Goal: Download file/media

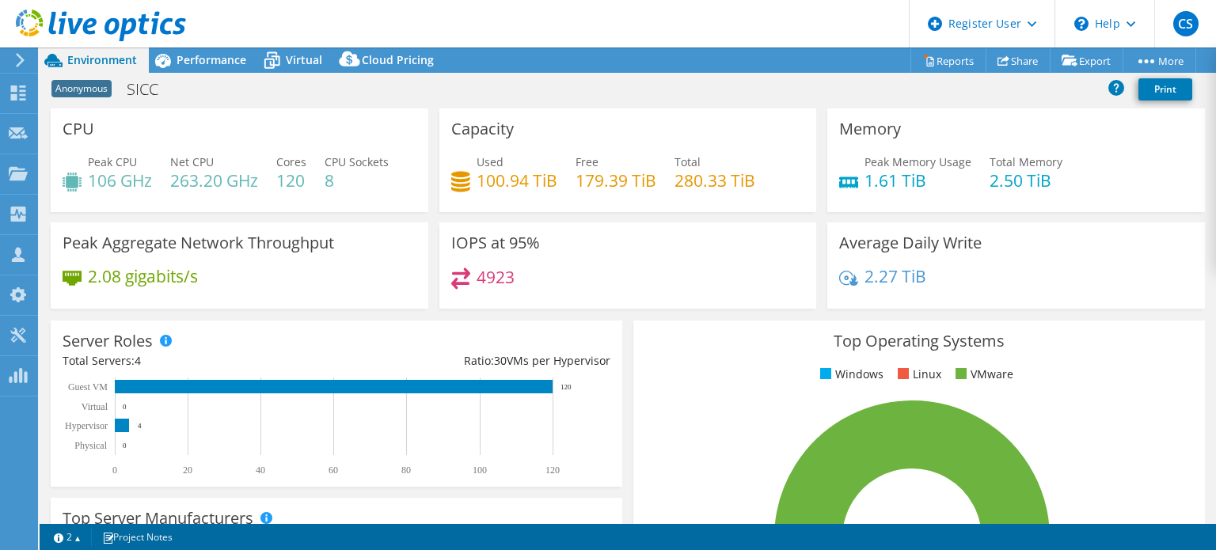
select select "EUFrankfurt"
select select "USD"
click at [237, 66] on span "Performance" at bounding box center [212, 59] width 70 height 15
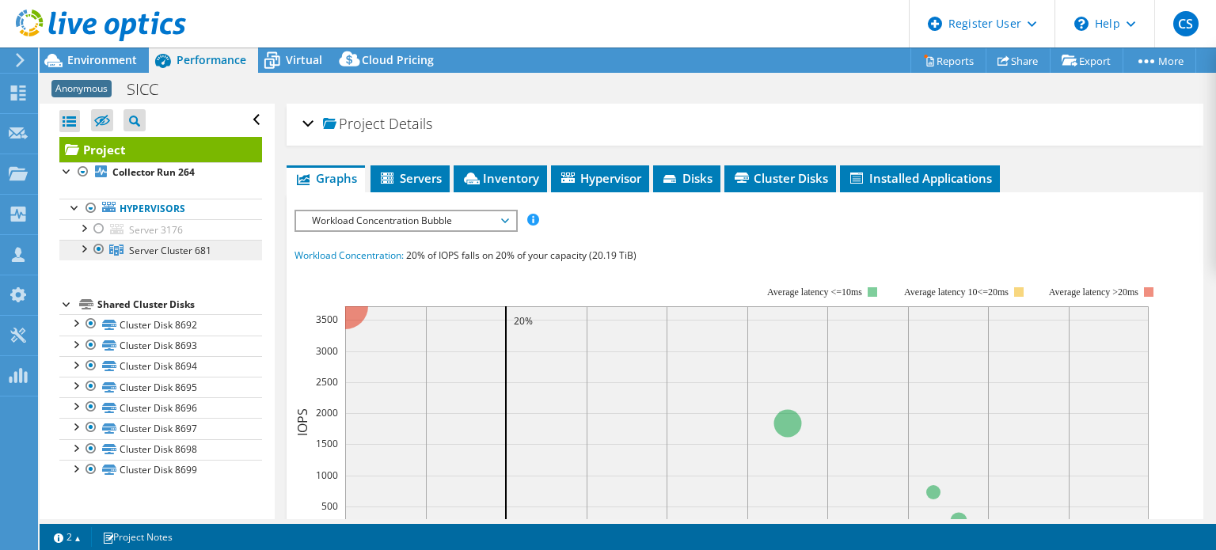
click at [142, 244] on span "Server Cluster 681" at bounding box center [170, 250] width 82 height 13
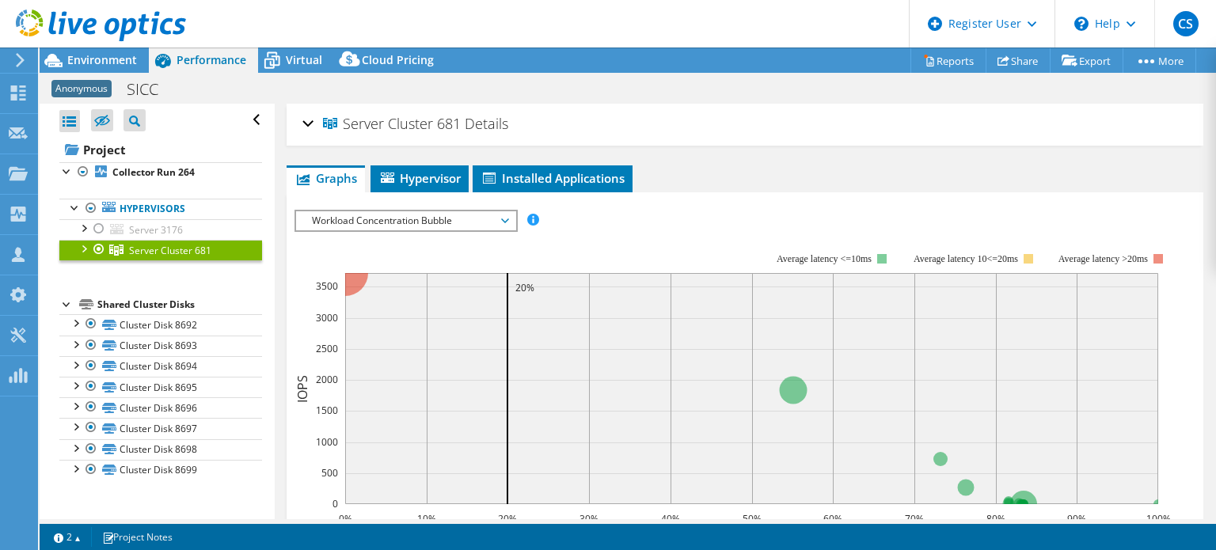
click at [86, 251] on div at bounding box center [83, 248] width 16 height 16
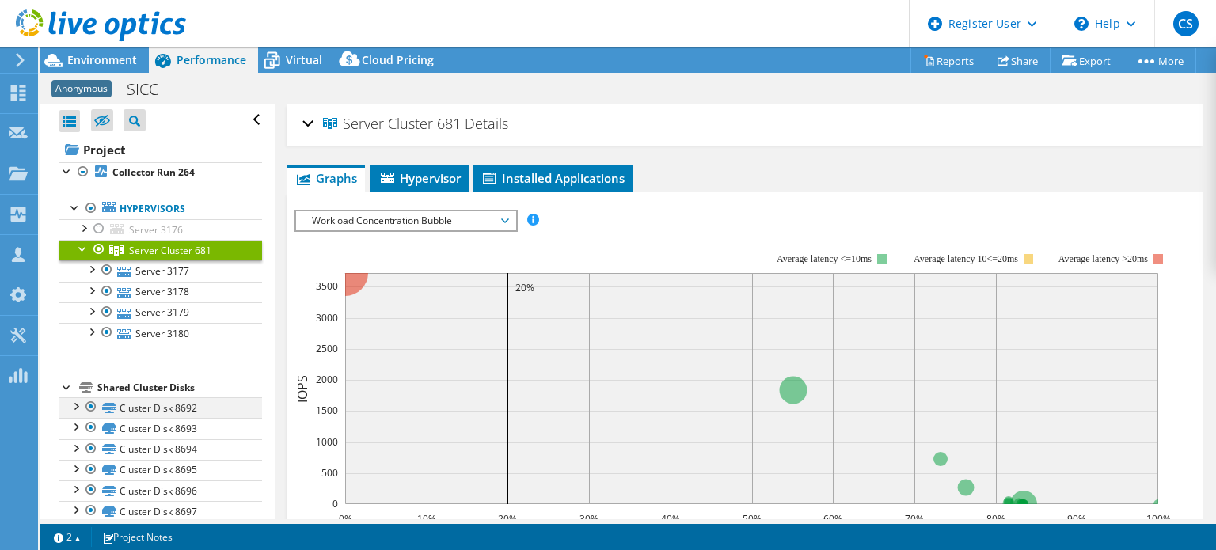
click at [95, 405] on div at bounding box center [91, 407] width 16 height 19
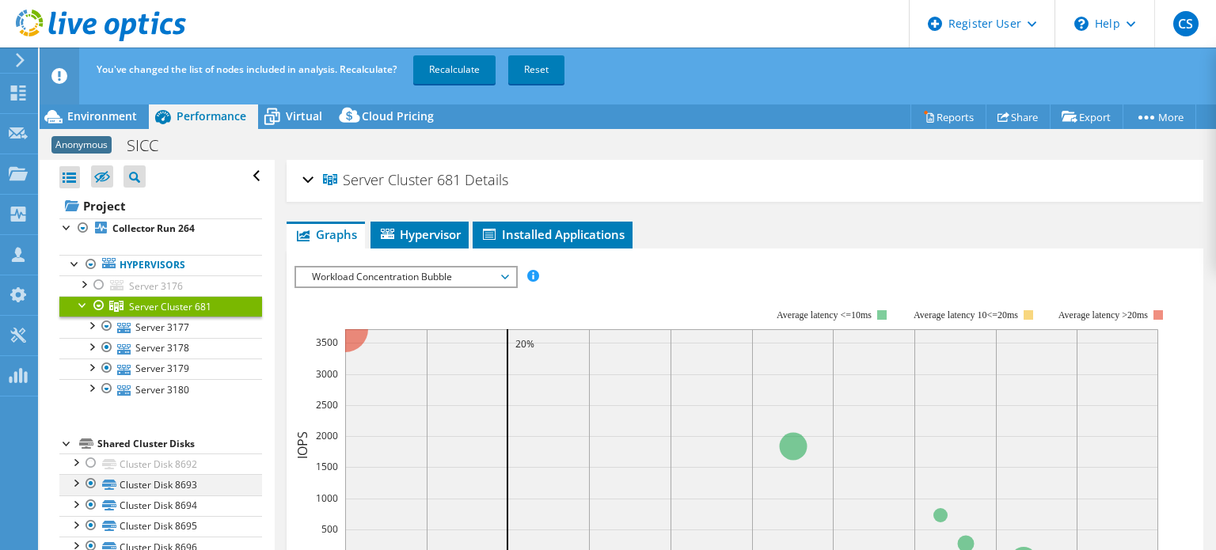
click at [90, 478] on div at bounding box center [91, 483] width 16 height 19
click at [92, 498] on div at bounding box center [91, 505] width 16 height 19
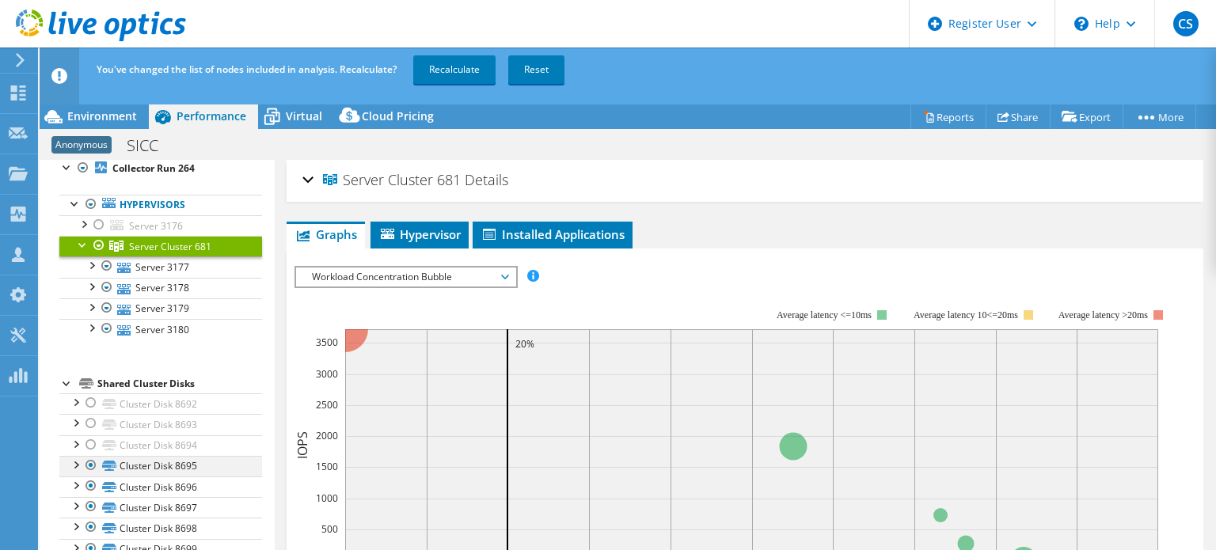
click at [89, 463] on div at bounding box center [91, 465] width 16 height 19
click at [91, 481] on div at bounding box center [91, 486] width 16 height 19
click at [90, 504] on div at bounding box center [91, 506] width 16 height 19
click at [93, 522] on div at bounding box center [91, 527] width 16 height 19
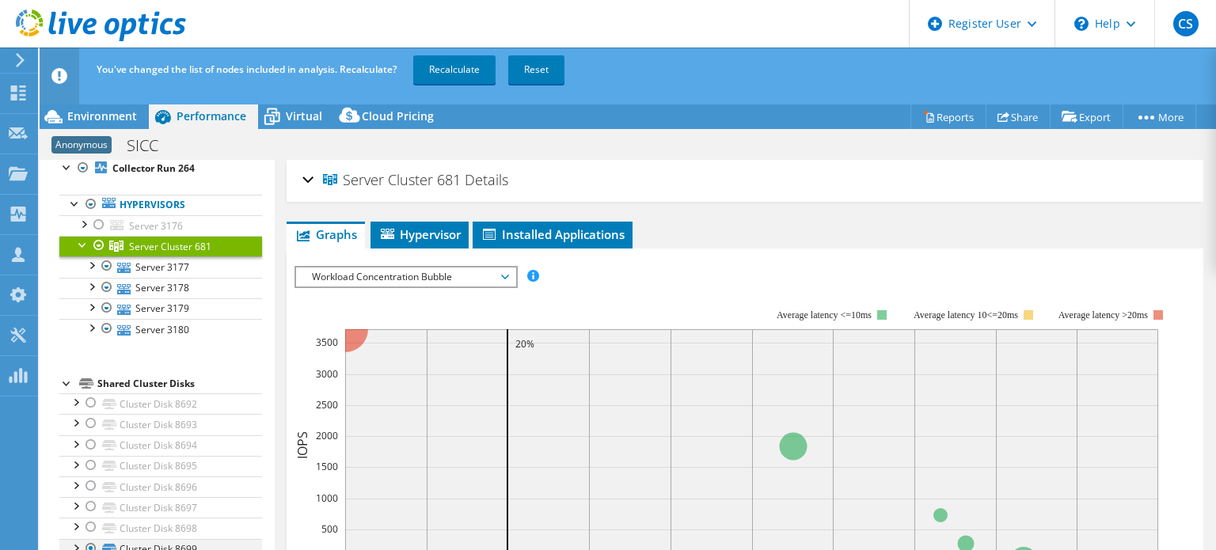
click at [91, 547] on div at bounding box center [91, 548] width 16 height 19
click at [105, 105] on div "Environment" at bounding box center [94, 116] width 109 height 25
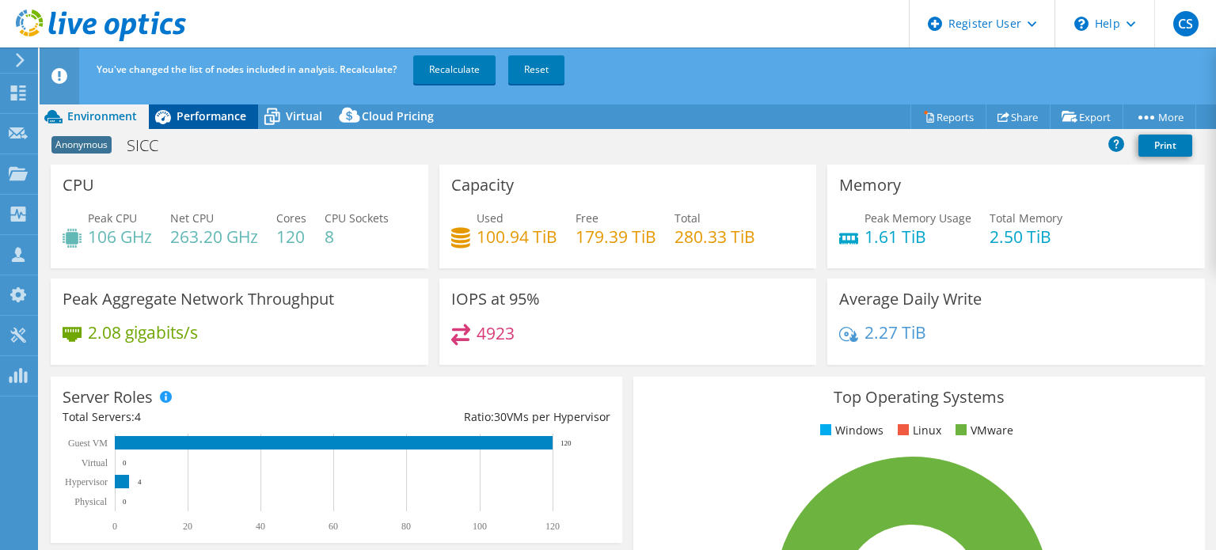
click at [190, 112] on span "Performance" at bounding box center [212, 116] width 70 height 15
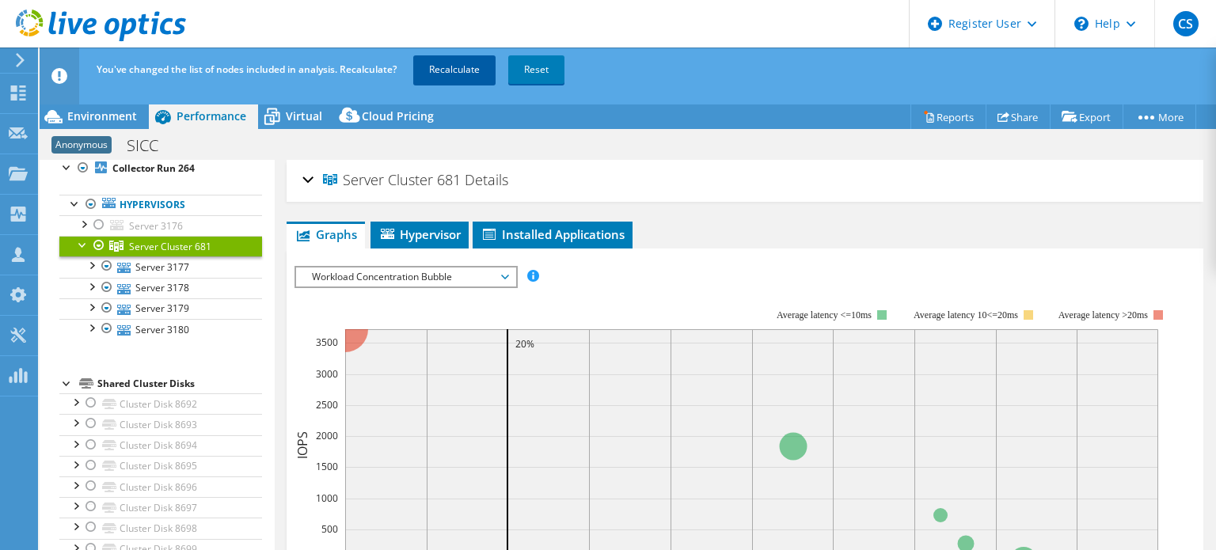
click at [448, 55] on link "Recalculate" at bounding box center [454, 69] width 82 height 29
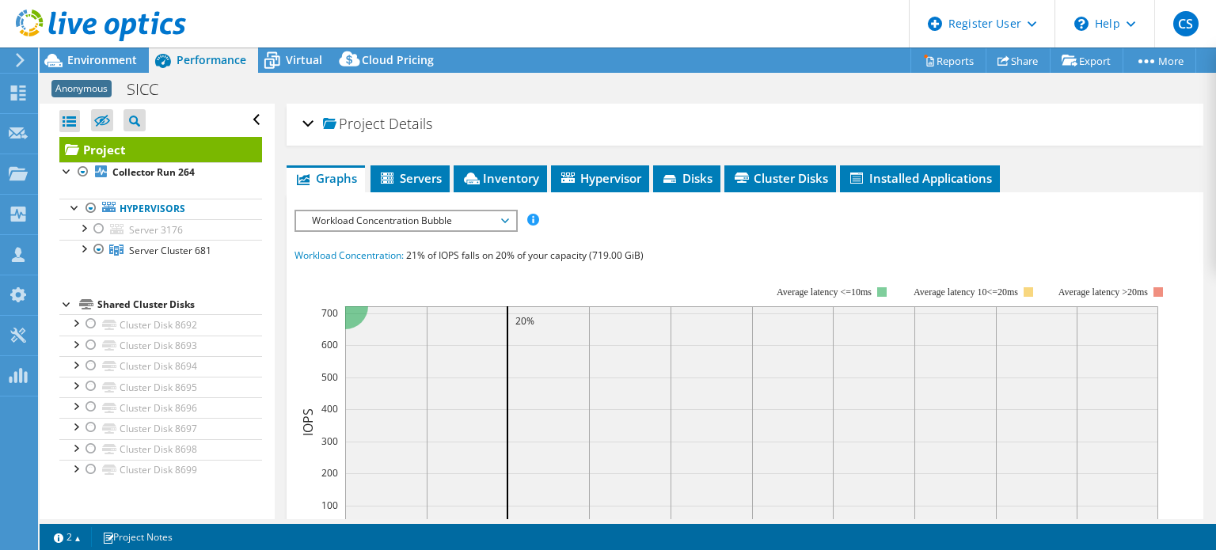
scroll to position [0, 0]
click at [114, 66] on span "Environment" at bounding box center [102, 59] width 70 height 15
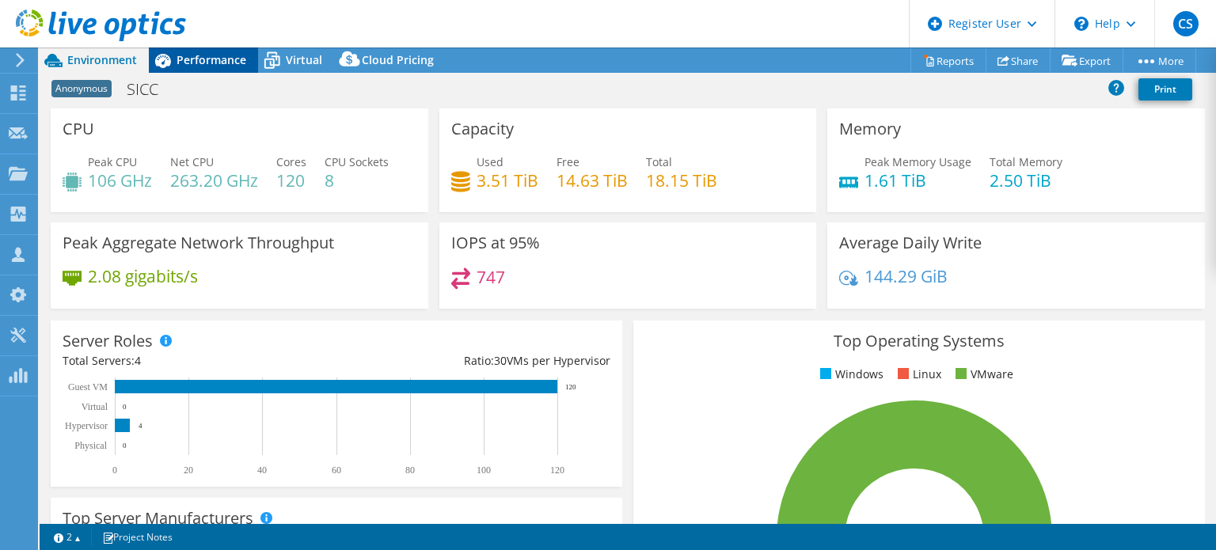
click at [178, 63] on span "Performance" at bounding box center [212, 59] width 70 height 15
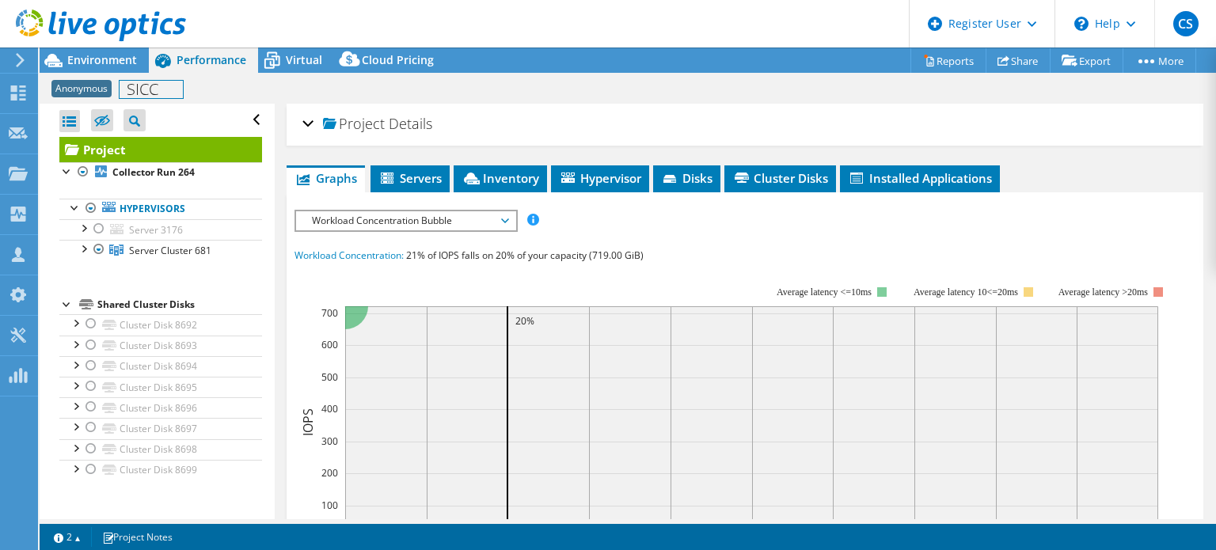
click at [124, 76] on div "Anonymous SICC Print" at bounding box center [628, 88] width 1177 height 29
click at [166, 56] on icon at bounding box center [163, 61] width 16 height 14
click at [237, 82] on div "Anonymous SICC Print" at bounding box center [628, 88] width 1177 height 29
click at [127, 55] on span "Environment" at bounding box center [102, 59] width 70 height 15
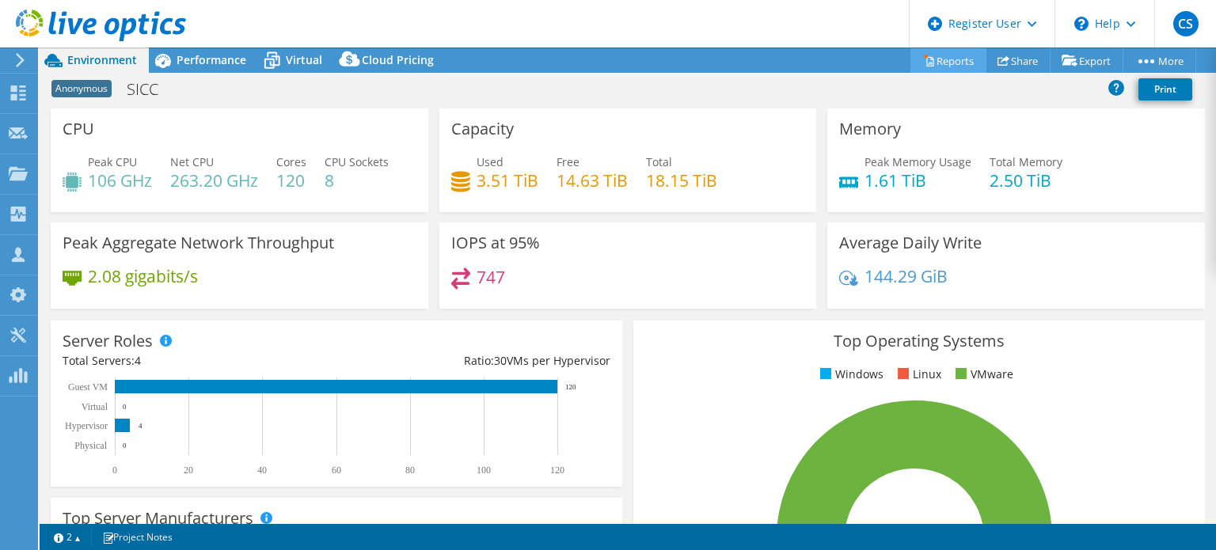
click at [950, 59] on link "Reports" at bounding box center [949, 60] width 76 height 25
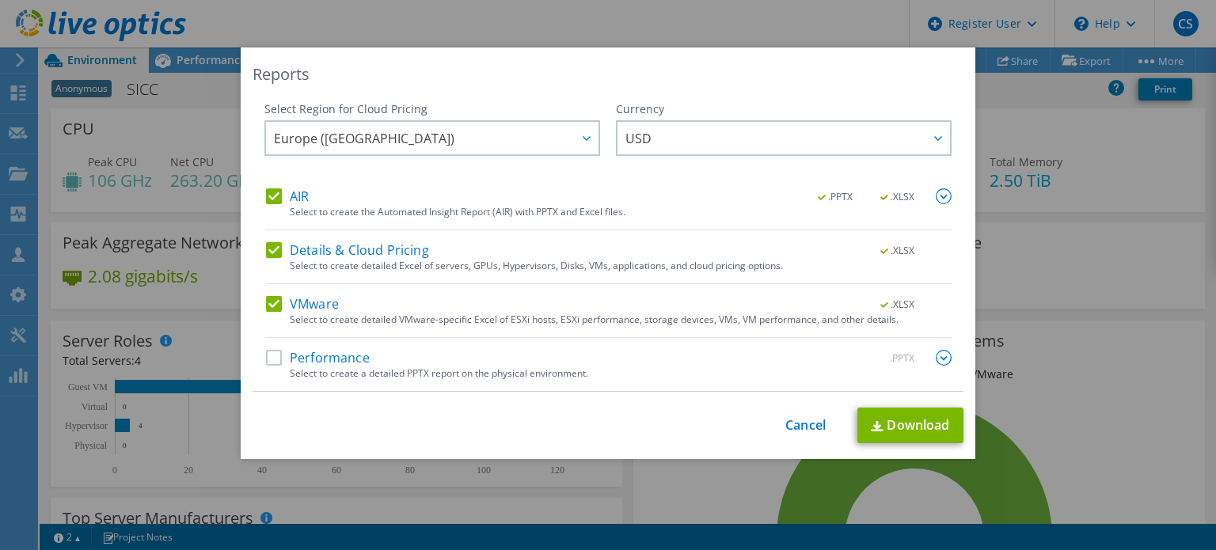
click at [274, 192] on label "AIR" at bounding box center [287, 196] width 43 height 16
click at [0, 0] on input "AIR" at bounding box center [0, 0] width 0 height 0
click at [267, 246] on label "Details & Cloud Pricing" at bounding box center [347, 250] width 163 height 16
click at [0, 0] on input "Details & Cloud Pricing" at bounding box center [0, 0] width 0 height 0
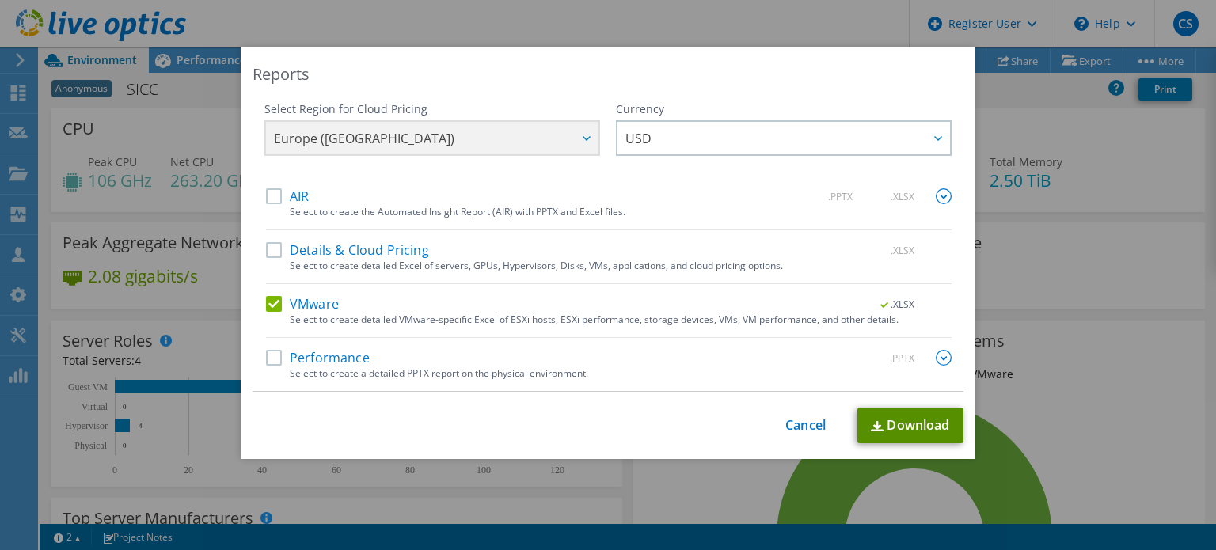
click at [897, 415] on link "Download" at bounding box center [911, 426] width 106 height 36
click at [894, 430] on link "Download" at bounding box center [911, 426] width 106 height 36
click at [1004, 132] on div "Reports Select Region for Cloud Pricing Asia Pacific ([GEOGRAPHIC_DATA]) [GEOGR…" at bounding box center [608, 275] width 1216 height 455
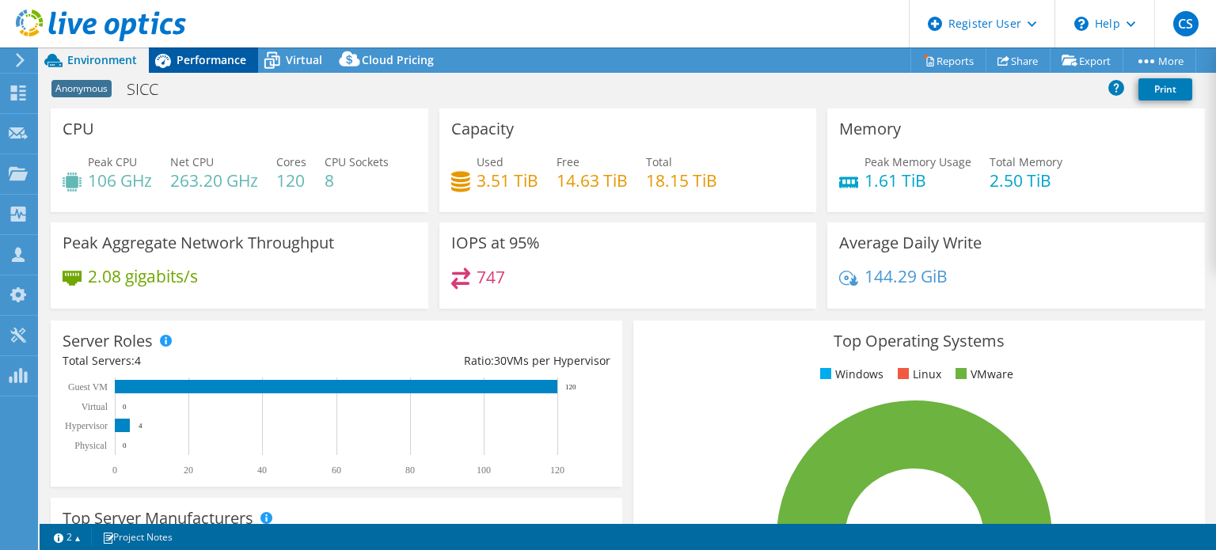
click at [205, 52] on span "Performance" at bounding box center [212, 59] width 70 height 15
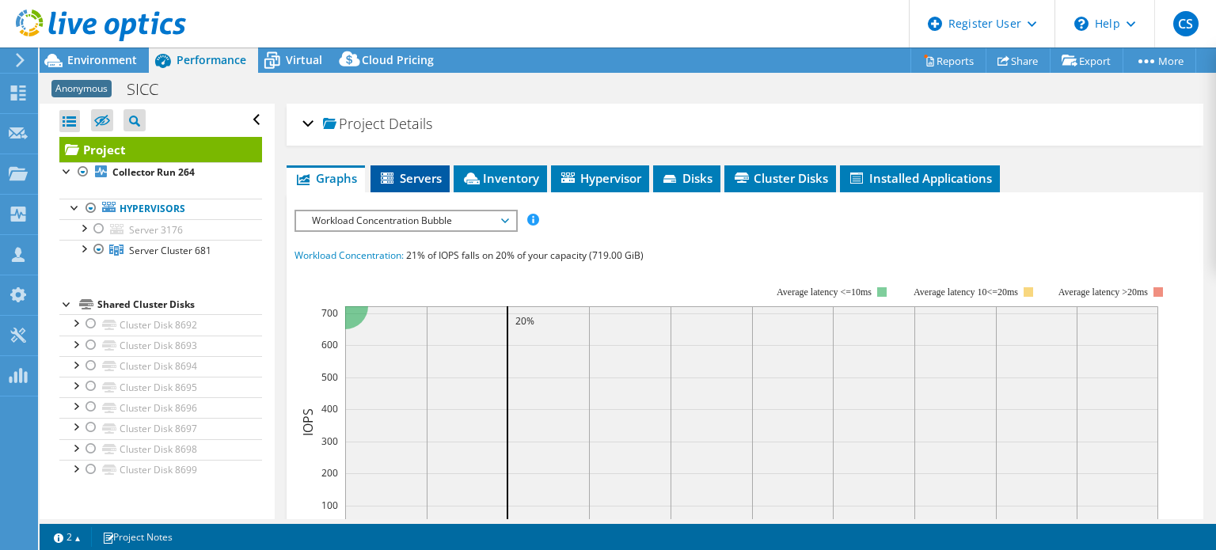
click at [397, 170] on span "Servers" at bounding box center [410, 178] width 63 height 16
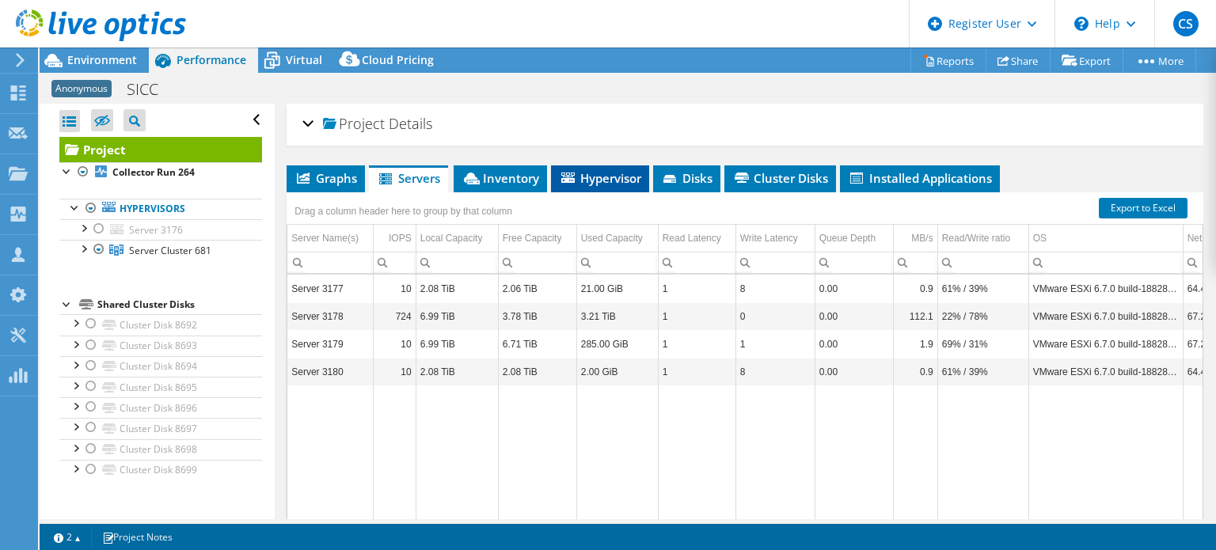
click at [603, 178] on span "Hypervisor" at bounding box center [600, 178] width 82 height 16
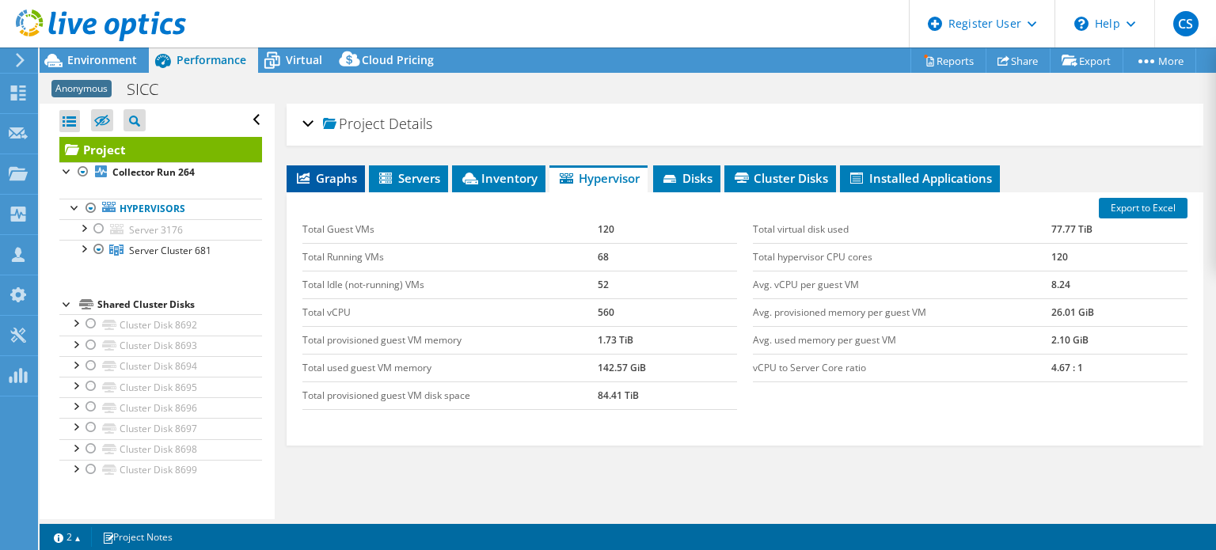
click at [313, 172] on span "Graphs" at bounding box center [326, 178] width 63 height 16
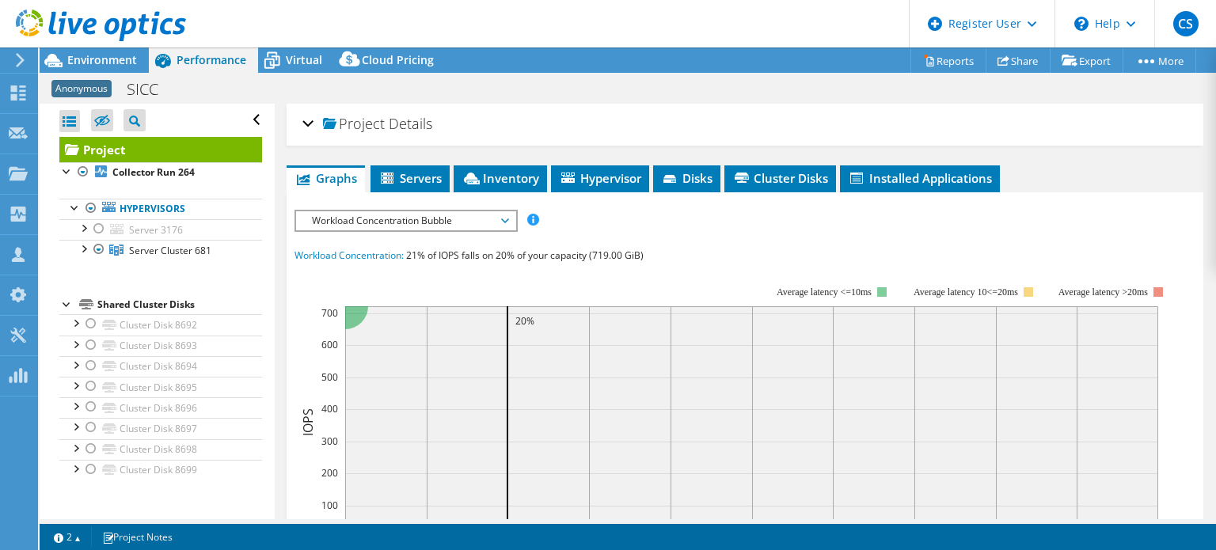
click at [387, 253] on span "Workload Concentration:" at bounding box center [349, 255] width 109 height 13
click at [415, 219] on span "Workload Concentration Bubble" at bounding box center [406, 220] width 204 height 19
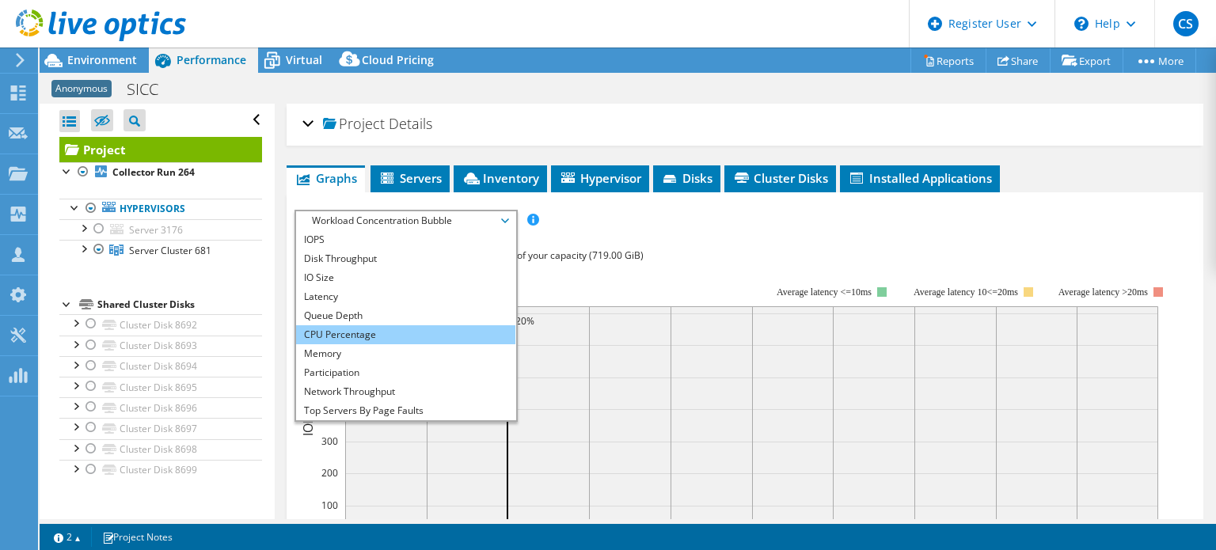
click at [375, 335] on li "CPU Percentage" at bounding box center [405, 335] width 219 height 19
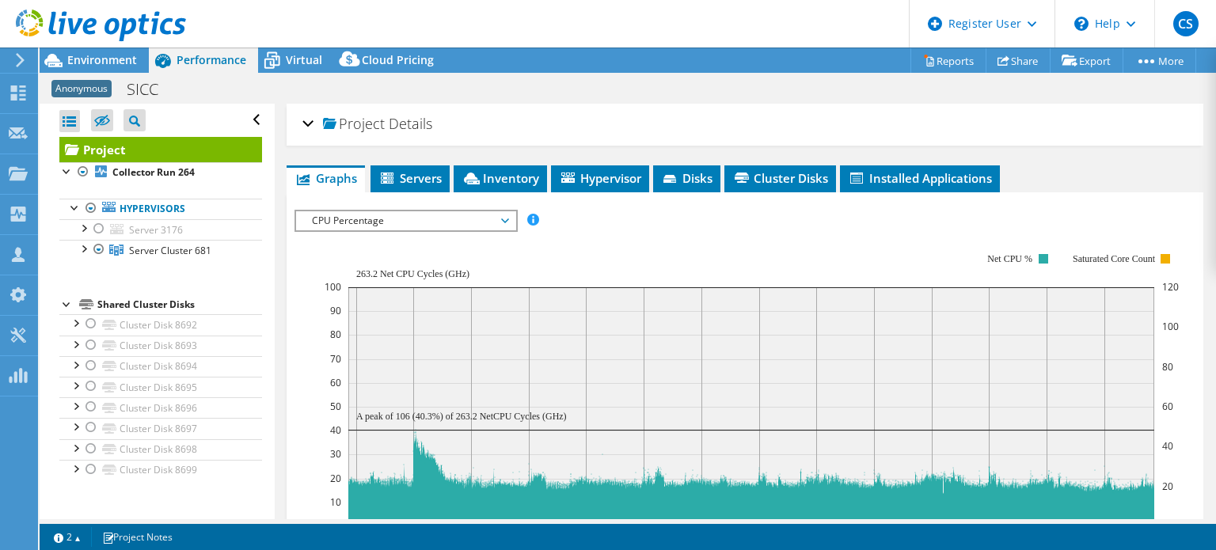
click at [653, 249] on div at bounding box center [745, 486] width 901 height 553
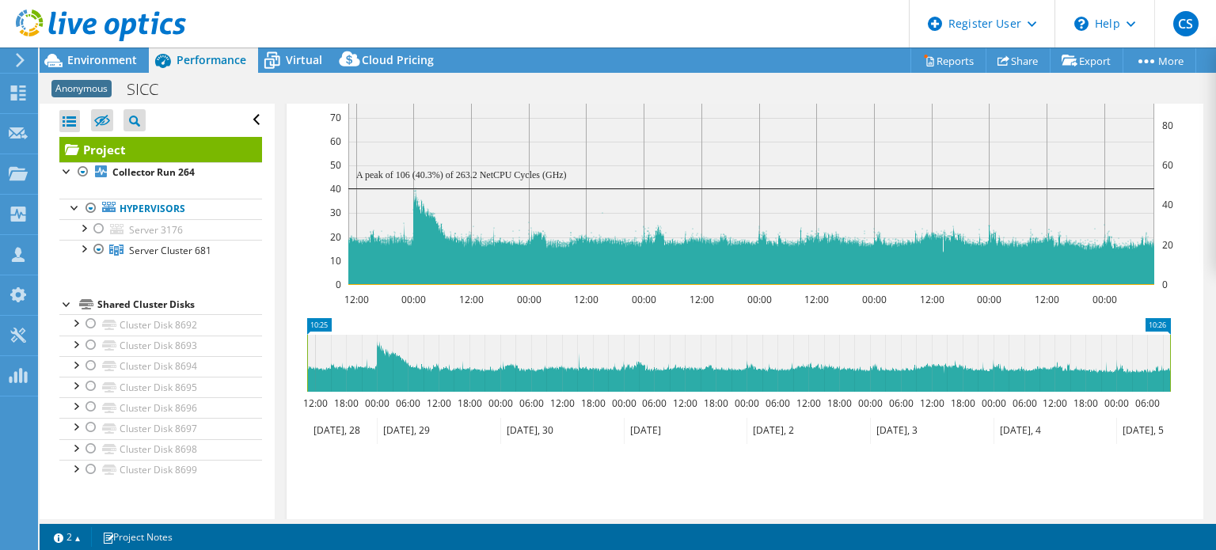
scroll to position [246, 0]
